Goal: Task Accomplishment & Management: Manage account settings

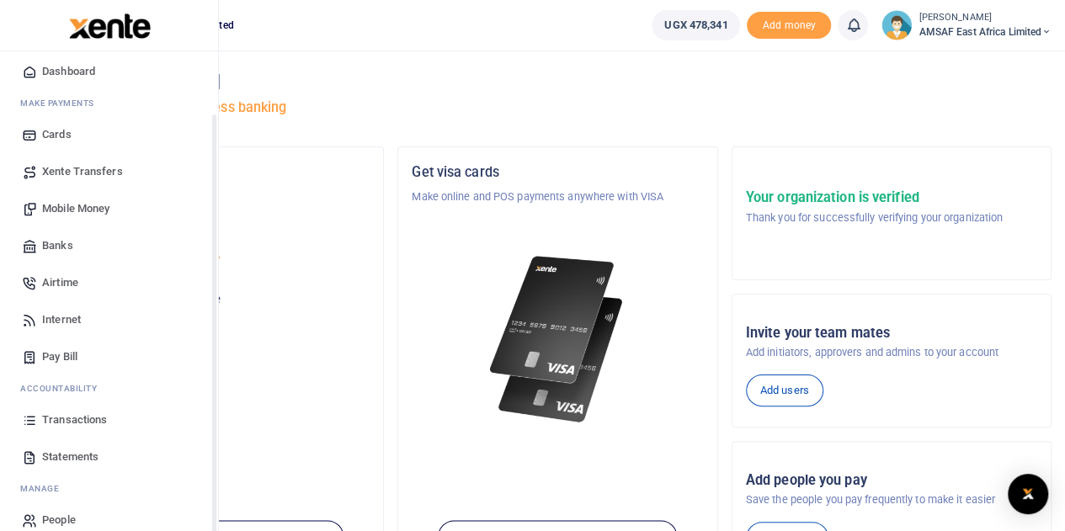
scroll to position [69, 0]
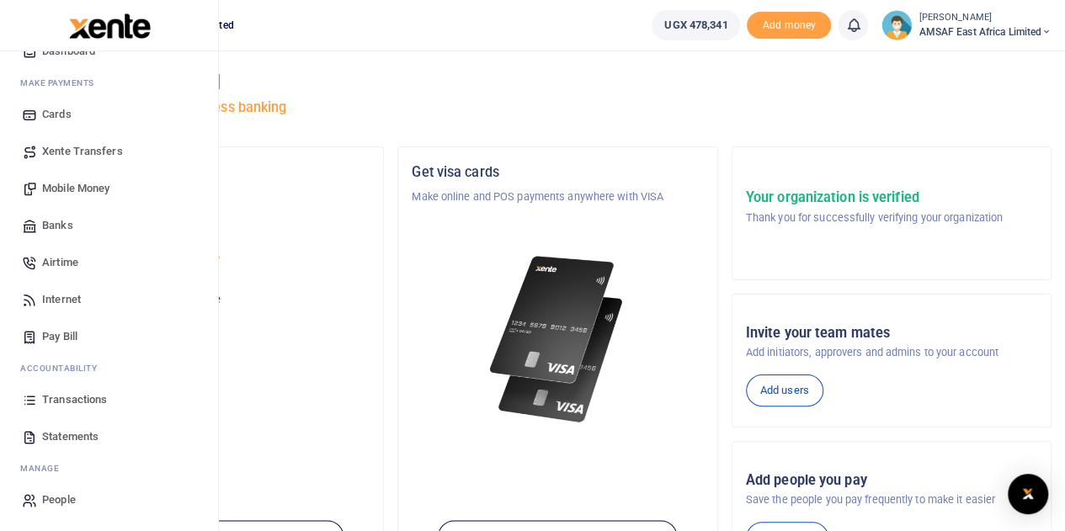
click at [59, 436] on span "Statements" at bounding box center [70, 437] width 56 height 17
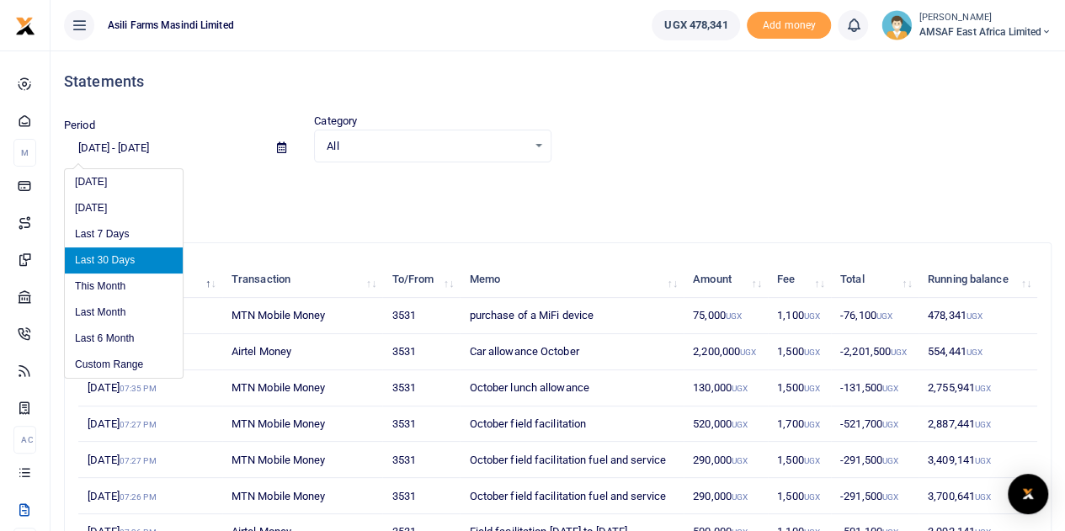
click at [204, 150] on input "[DATE] - [DATE]" at bounding box center [164, 148] width 200 height 29
click at [137, 366] on li "Custom Range" at bounding box center [124, 365] width 118 height 26
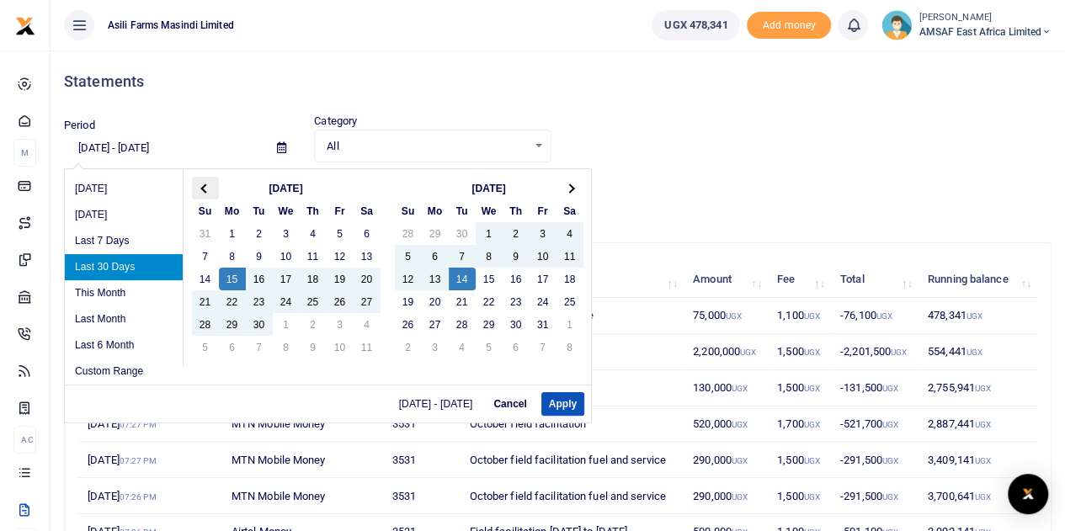
click at [204, 194] on th at bounding box center [205, 188] width 27 height 23
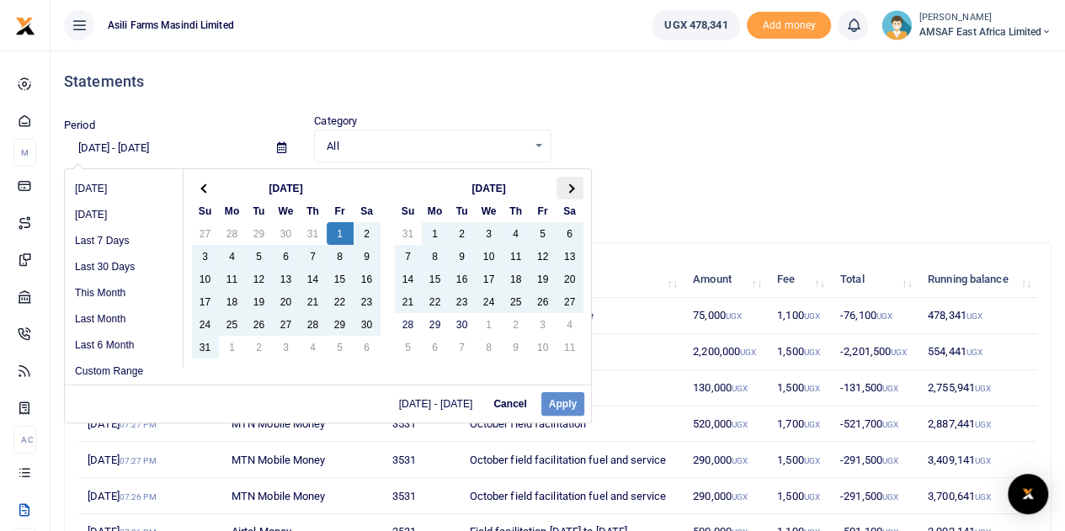
click at [571, 188] on span at bounding box center [569, 188] width 9 height 9
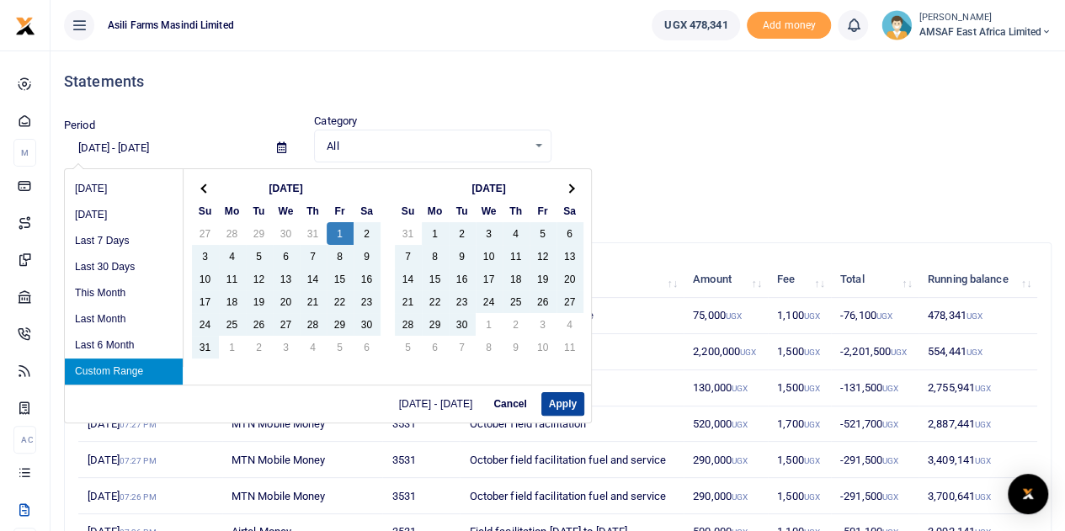
click at [562, 403] on button "Apply" at bounding box center [563, 404] width 43 height 24
type input "[DATE] - [DATE]"
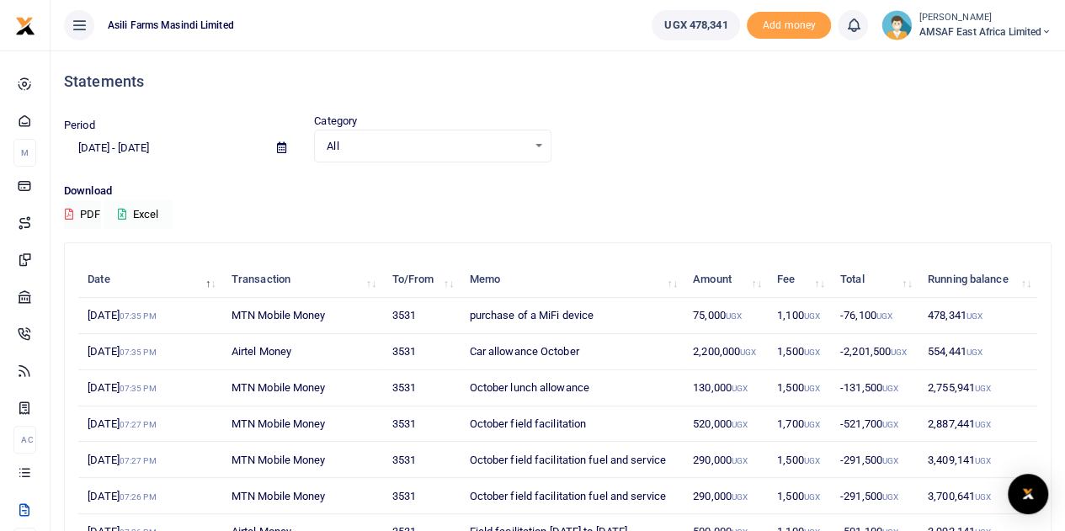
click at [154, 215] on button "Excel" at bounding box center [138, 214] width 69 height 29
